Goal: Contribute content

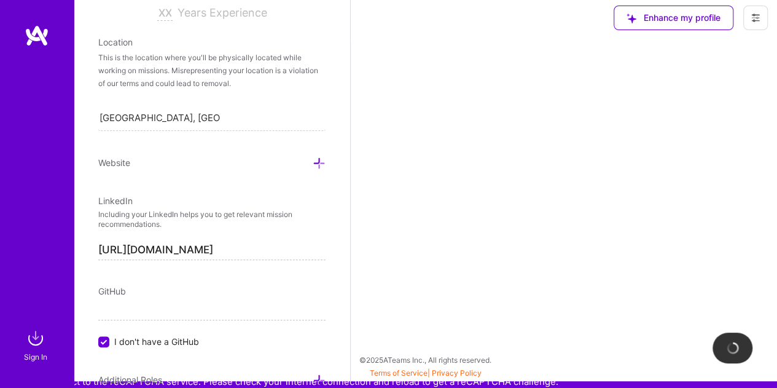
scroll to position [370, 0]
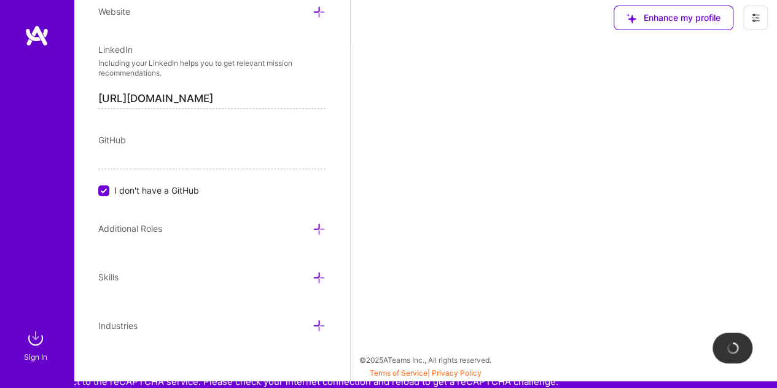
click at [37, 344] on img at bounding box center [35, 338] width 25 height 25
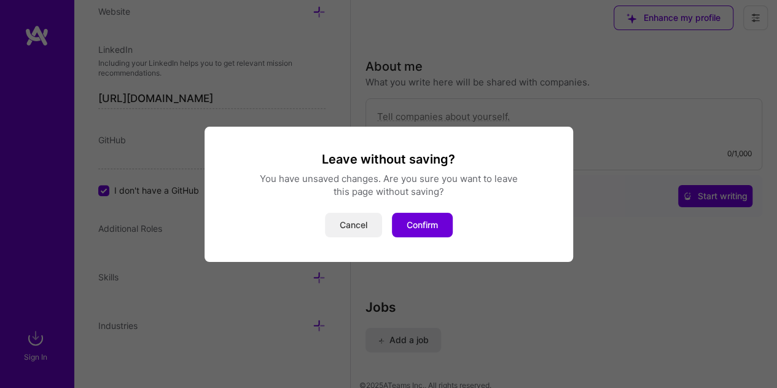
click at [375, 231] on button "Cancel" at bounding box center [353, 225] width 57 height 25
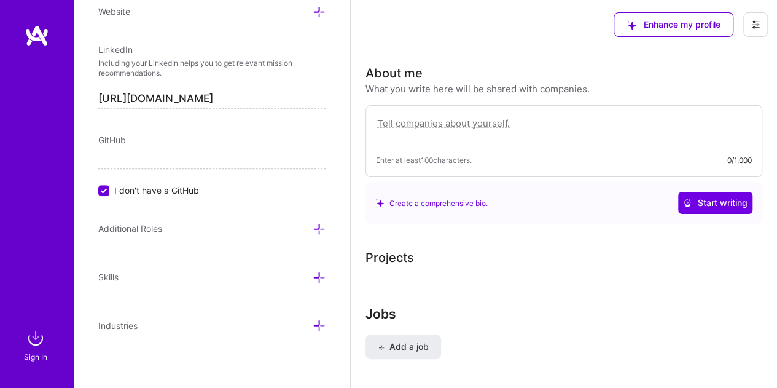
scroll to position [31, 0]
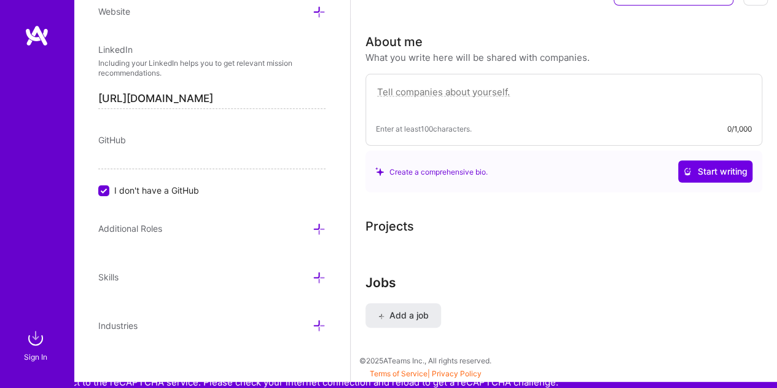
click at [484, 90] on textarea at bounding box center [564, 98] width 376 height 28
click at [410, 312] on span "Add a job" at bounding box center [403, 315] width 51 height 12
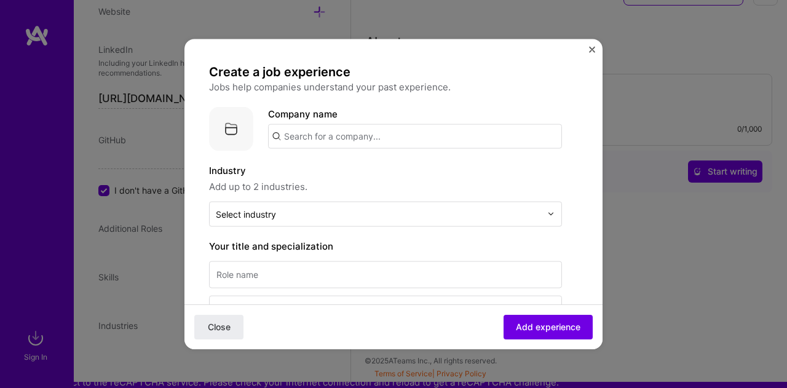
click at [409, 141] on input "text" at bounding box center [415, 136] width 294 height 25
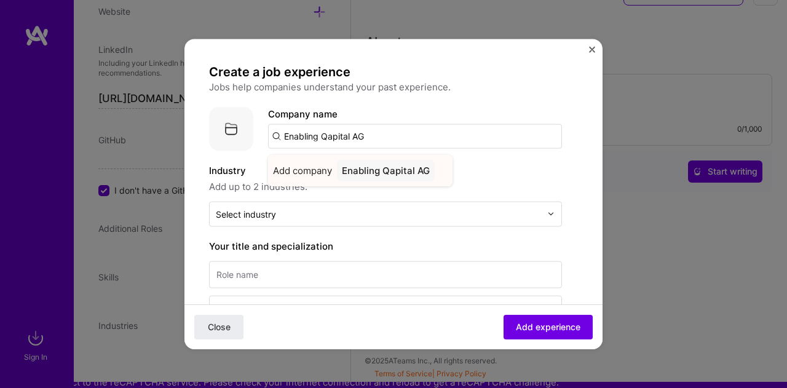
type input "Enabling Qapital AG"
click at [366, 165] on div "Enabling Qapital AG" at bounding box center [386, 170] width 98 height 22
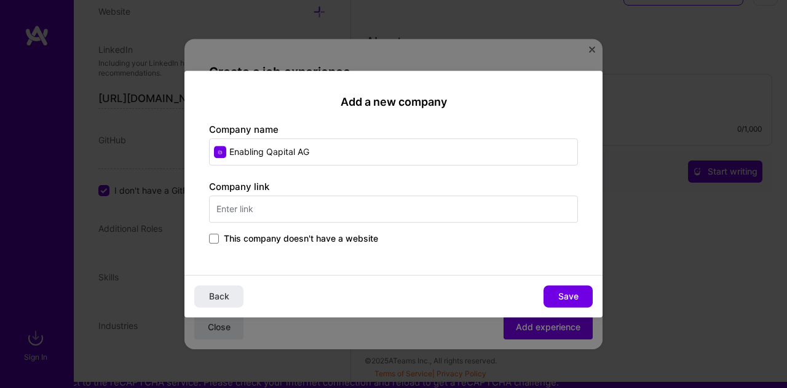
click at [328, 203] on input "text" at bounding box center [393, 208] width 369 height 27
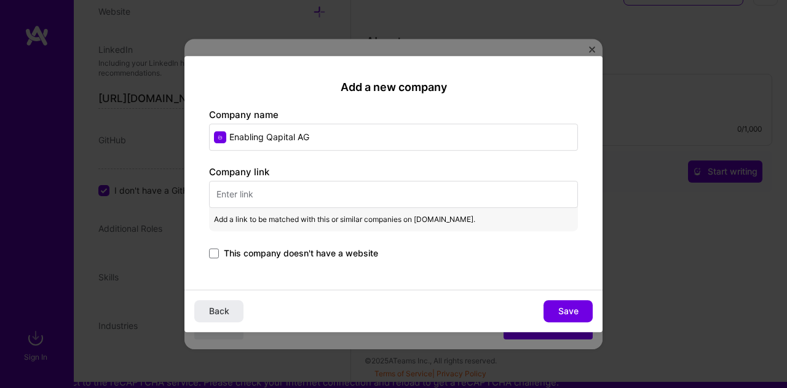
paste input "[URL][DOMAIN_NAME]"
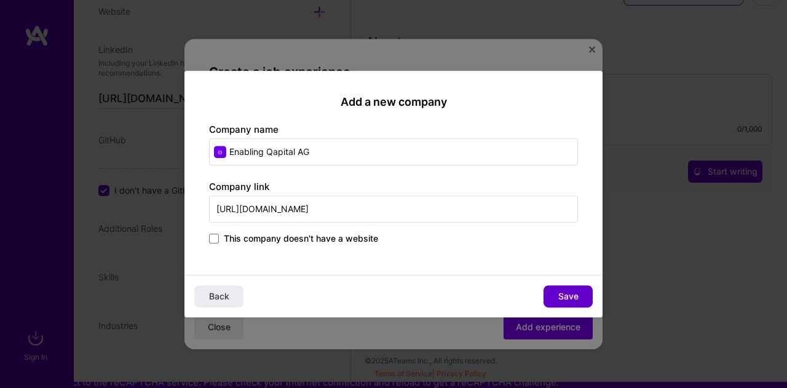
type input "[URL][DOMAIN_NAME]"
click at [572, 300] on span "Save" at bounding box center [568, 296] width 20 height 12
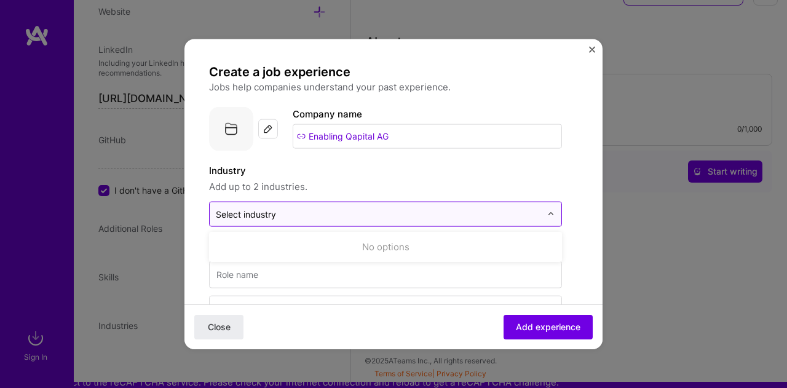
click at [358, 219] on input "text" at bounding box center [378, 213] width 325 height 13
type input "f"
type input "U"
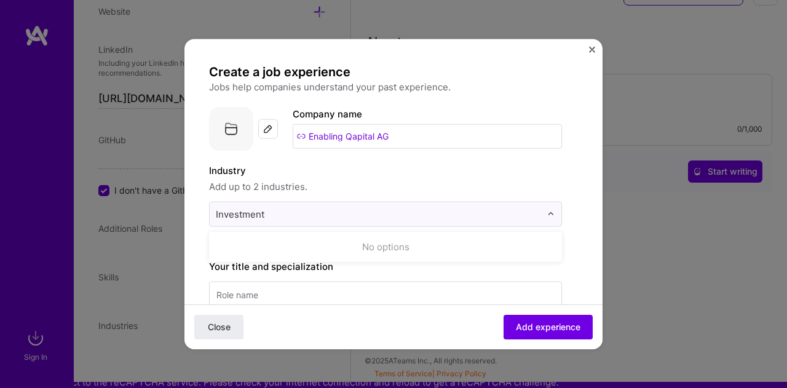
type input "Investment"
